Goal: Information Seeking & Learning: Check status

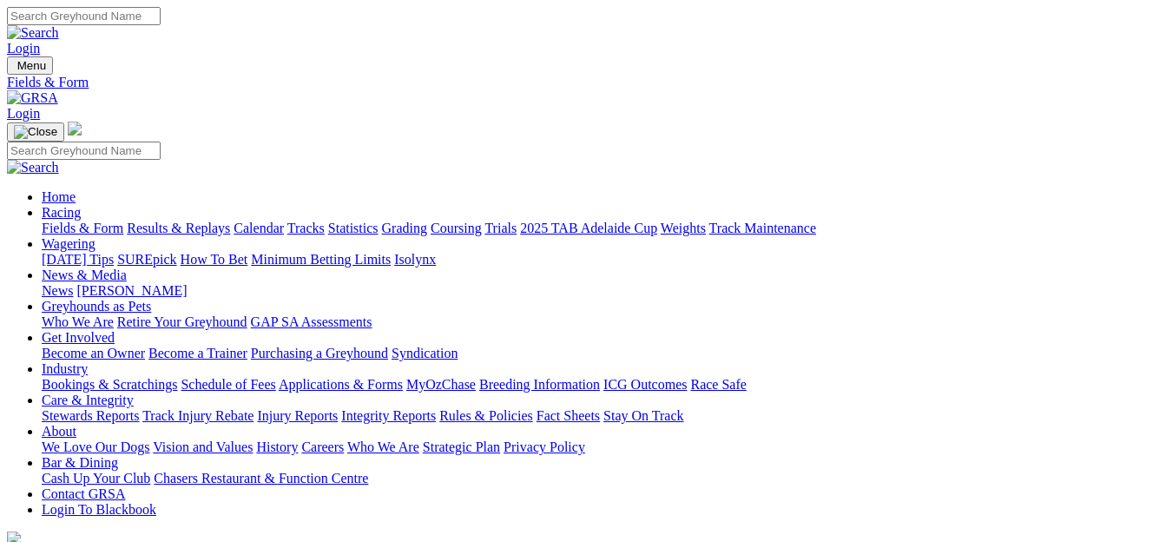
drag, startPoint x: 0, startPoint y: 0, endPoint x: 221, endPoint y: 121, distance: 251.5
click at [221, 221] on link "Results & Replays" at bounding box center [178, 228] width 103 height 15
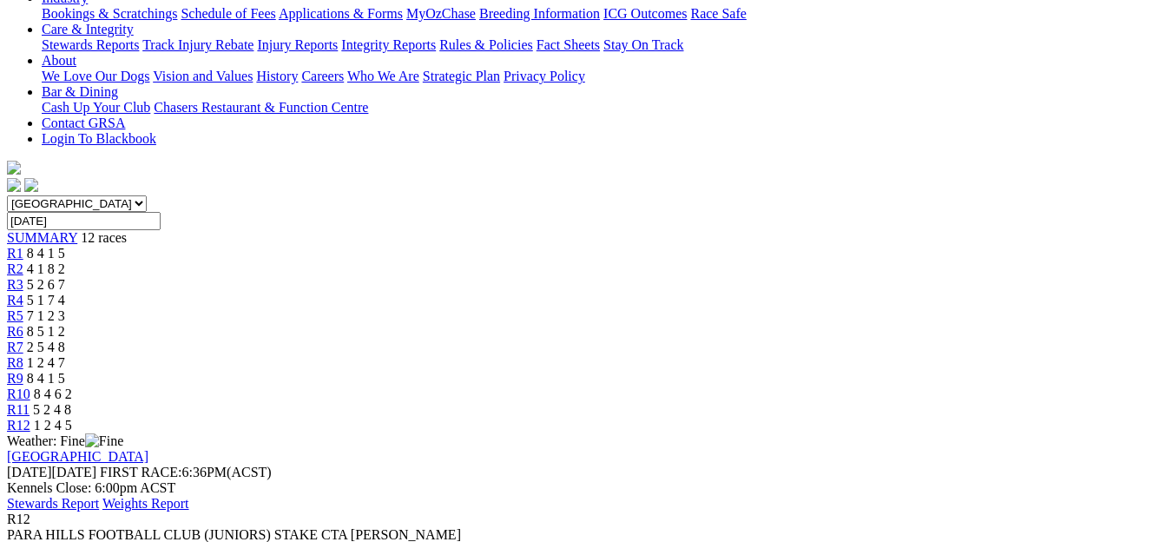
scroll to position [406, 0]
